Goal: Communication & Community: Share content

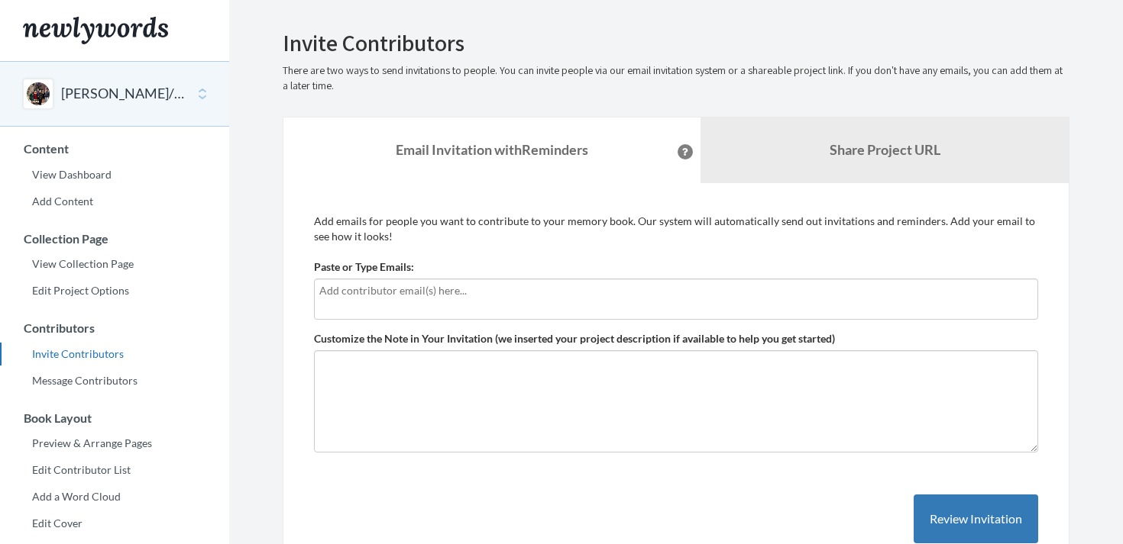
click at [449, 312] on div at bounding box center [676, 299] width 724 height 41
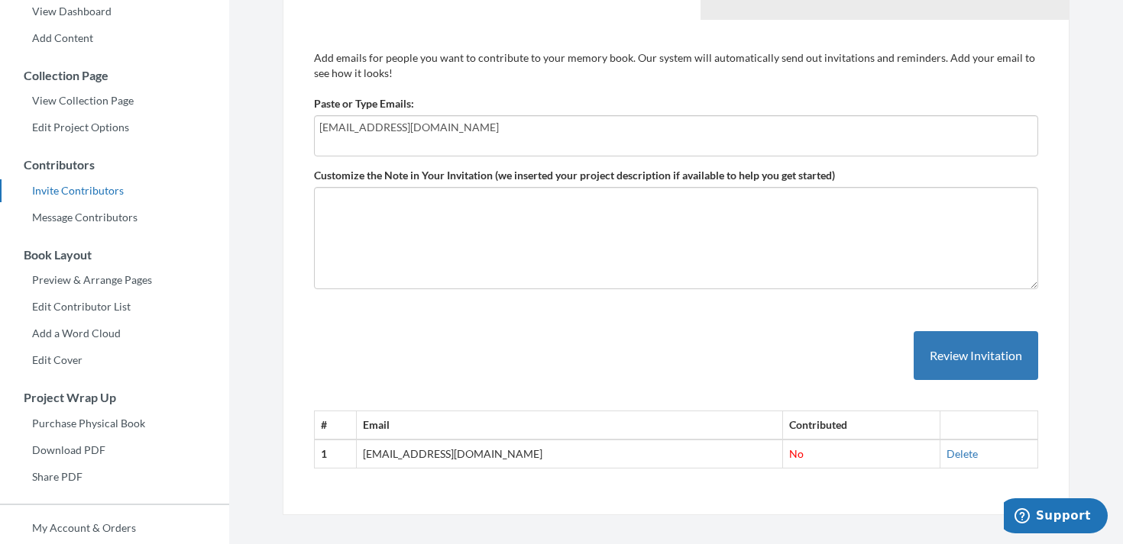
scroll to position [207, 0]
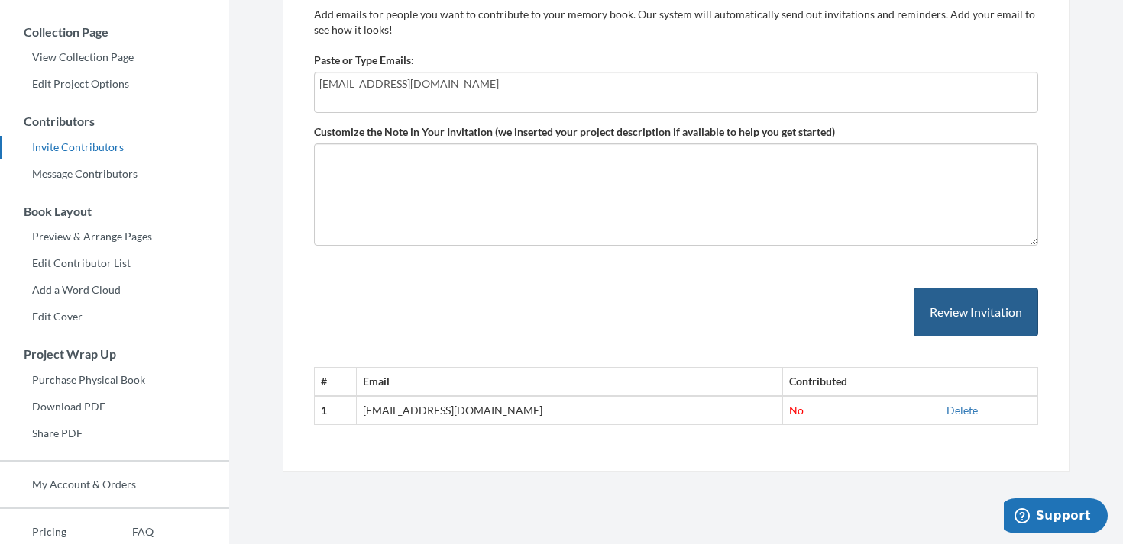
type input "[EMAIL_ADDRESS][DOMAIN_NAME]"
click at [966, 325] on button "Review Invitation" at bounding box center [975, 313] width 124 height 50
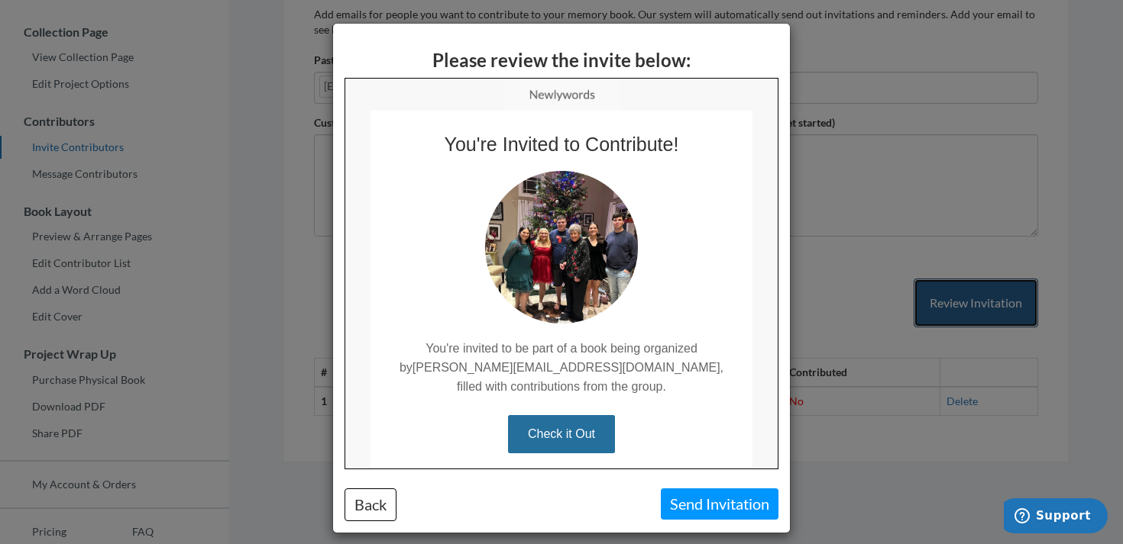
scroll to position [0, 0]
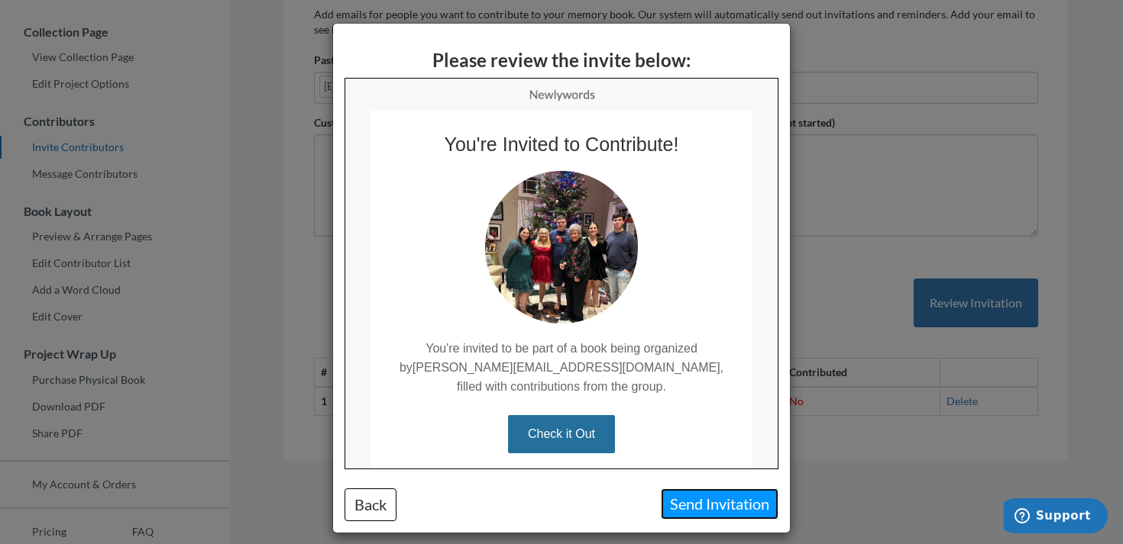
click at [699, 502] on button "Send Invitation" at bounding box center [720, 504] width 118 height 31
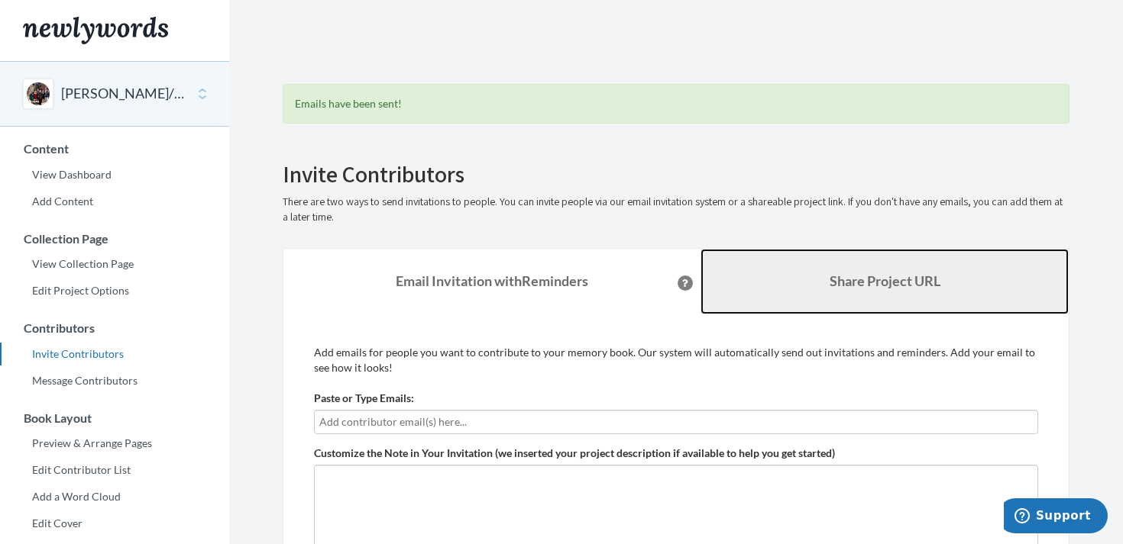
click at [764, 307] on link "Share Project URL" at bounding box center [884, 282] width 368 height 66
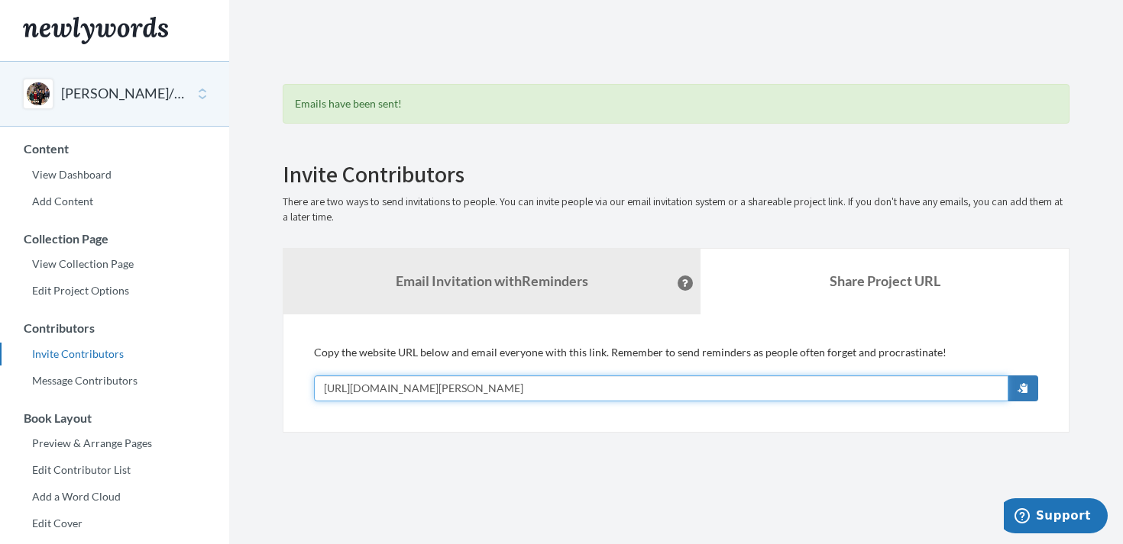
click at [683, 386] on input "[URL][DOMAIN_NAME][PERSON_NAME]" at bounding box center [661, 389] width 694 height 26
